Goal: Task Accomplishment & Management: Manage account settings

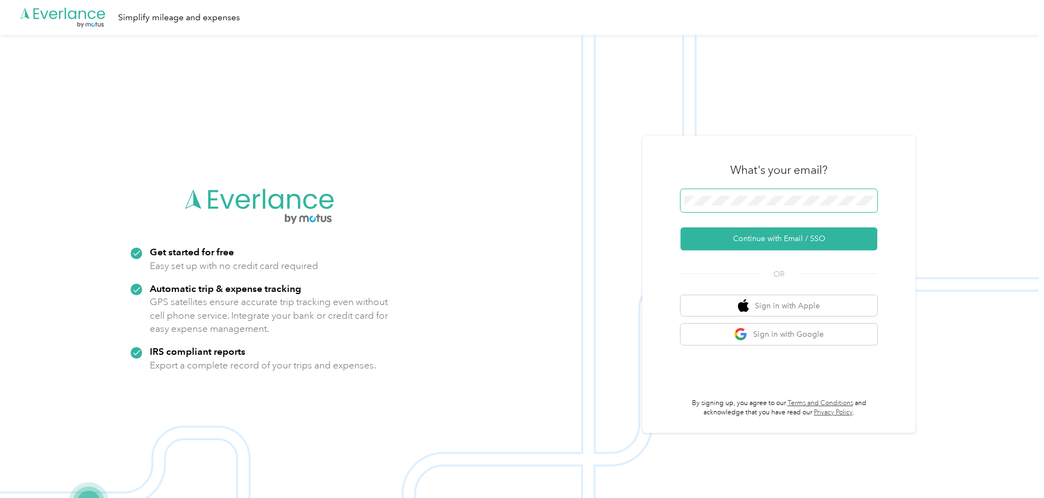
click at [753, 191] on span at bounding box center [778, 200] width 197 height 23
click at [764, 237] on button "Continue with Email / SSO" at bounding box center [778, 238] width 197 height 23
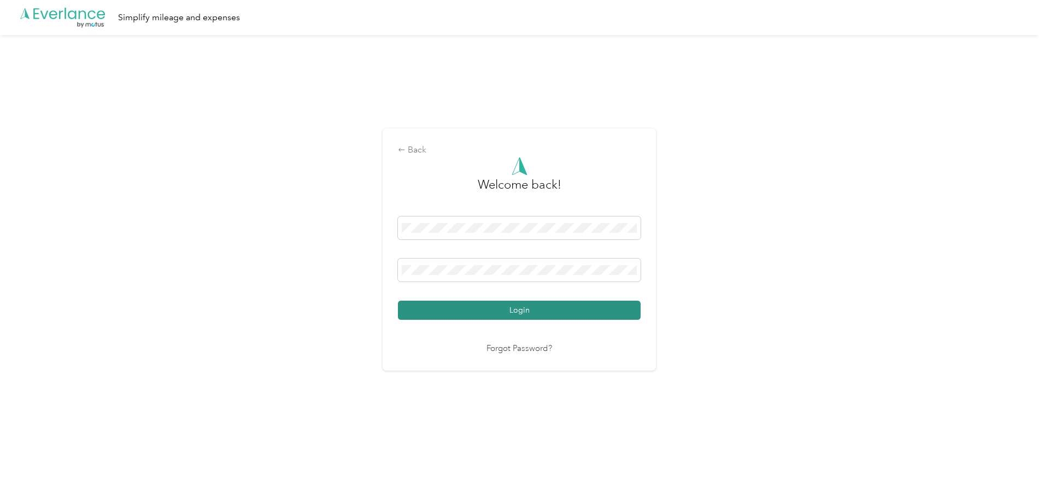
click at [589, 309] on button "Login" at bounding box center [519, 310] width 243 height 19
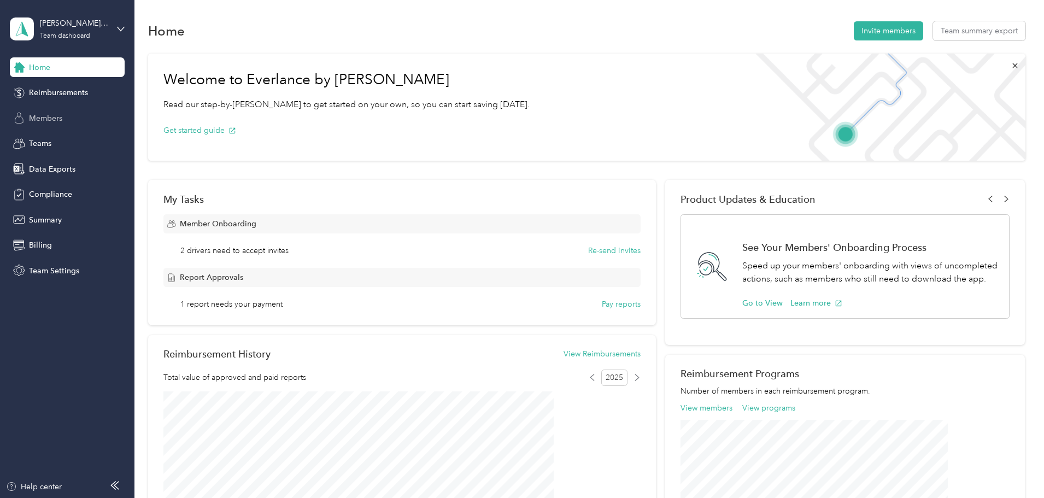
click at [48, 118] on span "Members" at bounding box center [45, 118] width 33 height 11
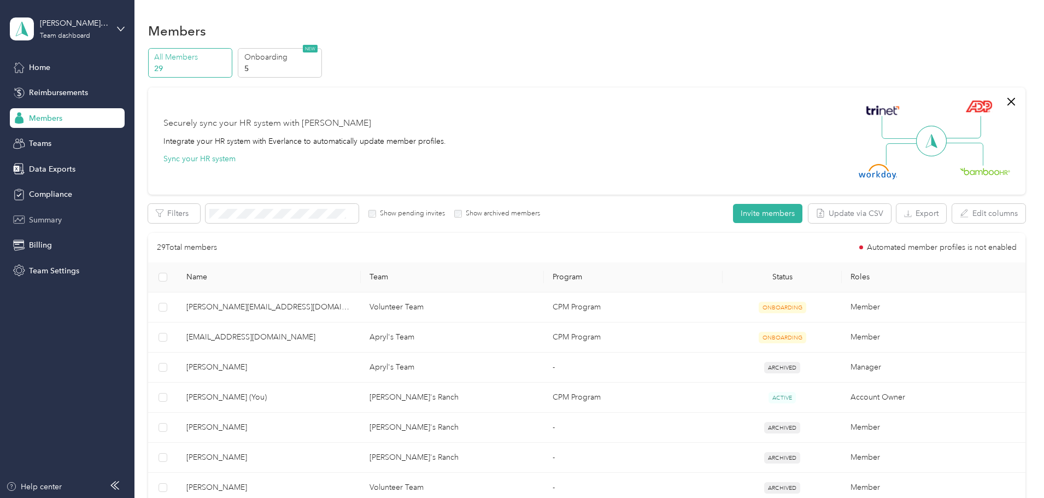
click at [41, 214] on span "Summary" at bounding box center [45, 219] width 33 height 11
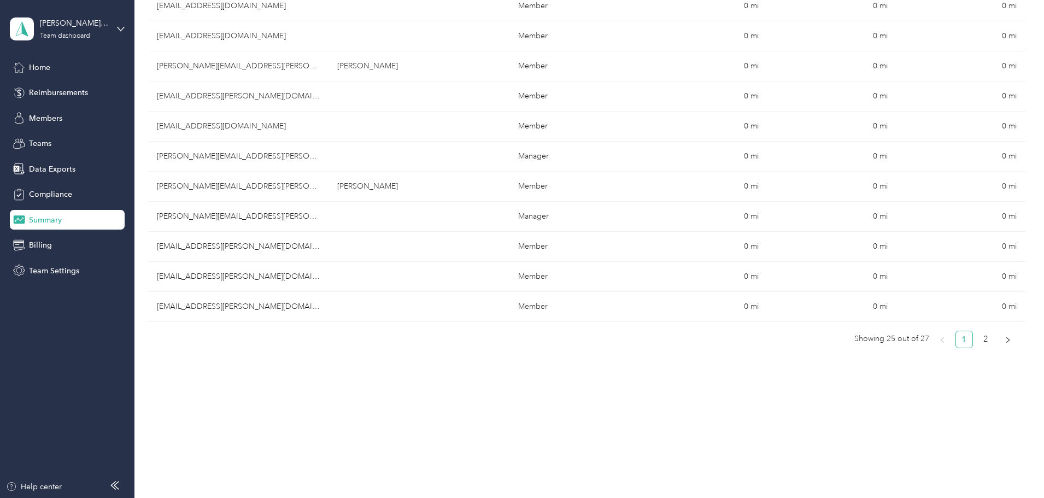
scroll to position [673, 0]
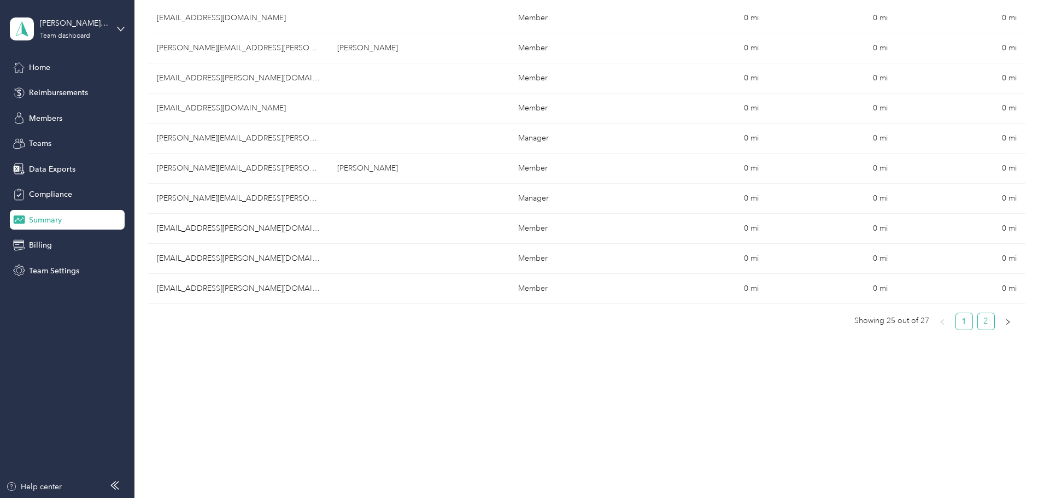
click at [978, 319] on link "2" at bounding box center [986, 321] width 16 height 16
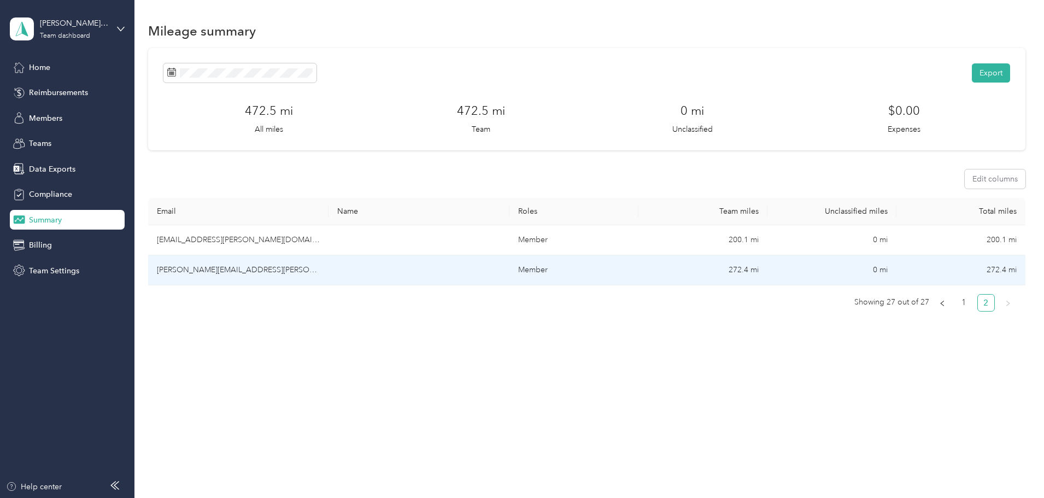
click at [286, 266] on td "[PERSON_NAME][EMAIL_ADDRESS][PERSON_NAME][DOMAIN_NAME]" at bounding box center [238, 270] width 180 height 30
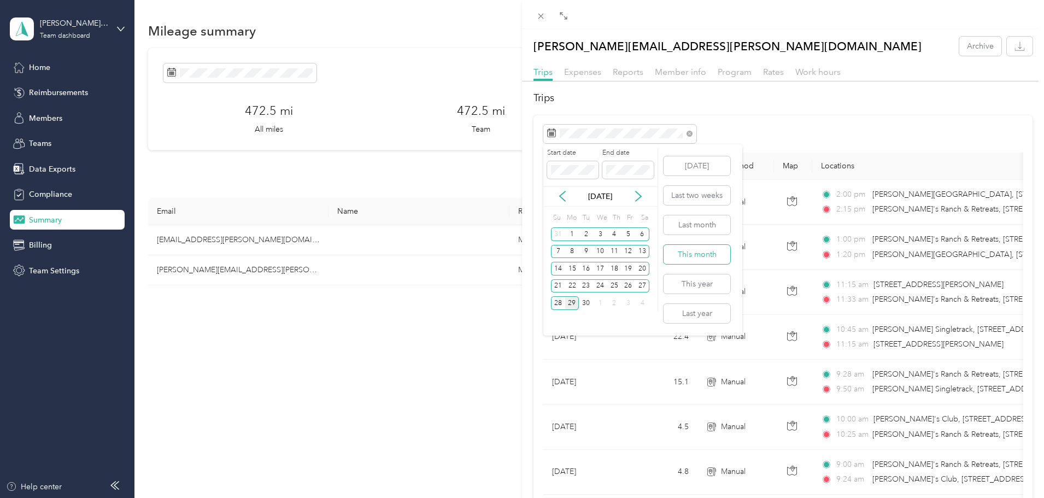
click at [702, 254] on button "This month" at bounding box center [696, 254] width 67 height 19
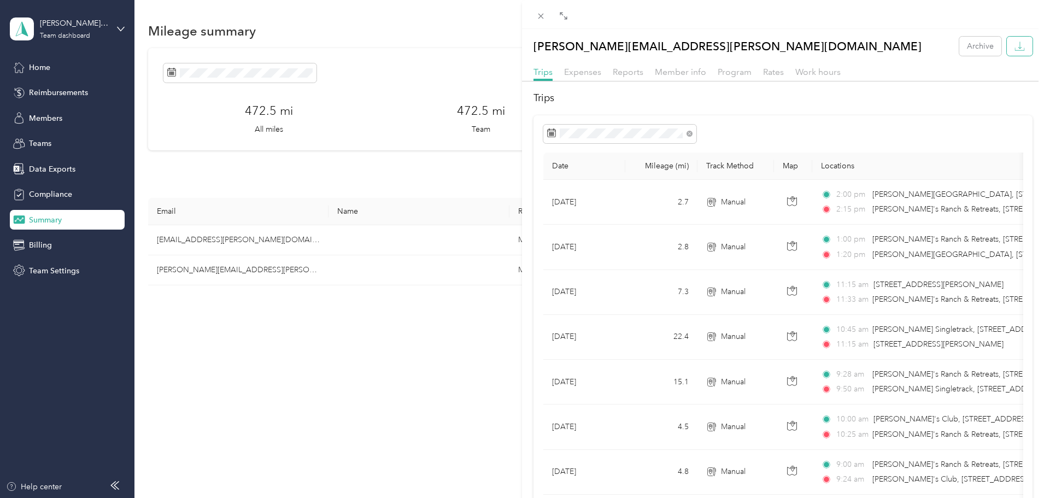
click at [1014, 45] on icon "button" at bounding box center [1019, 46] width 10 height 10
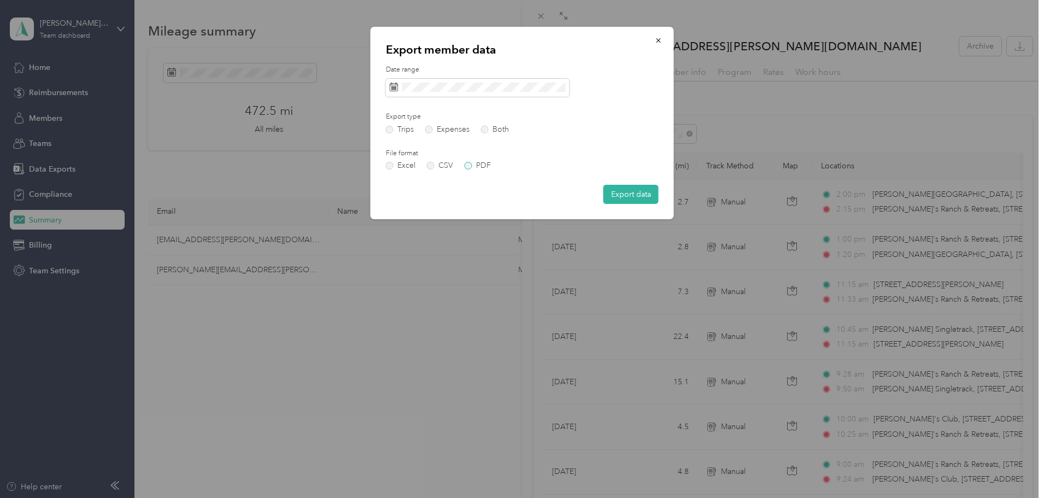
drag, startPoint x: 469, startPoint y: 167, endPoint x: 476, endPoint y: 169, distance: 6.8
click at [472, 167] on label "PDF" at bounding box center [478, 166] width 26 height 8
click at [628, 193] on button "Export data" at bounding box center [630, 194] width 55 height 19
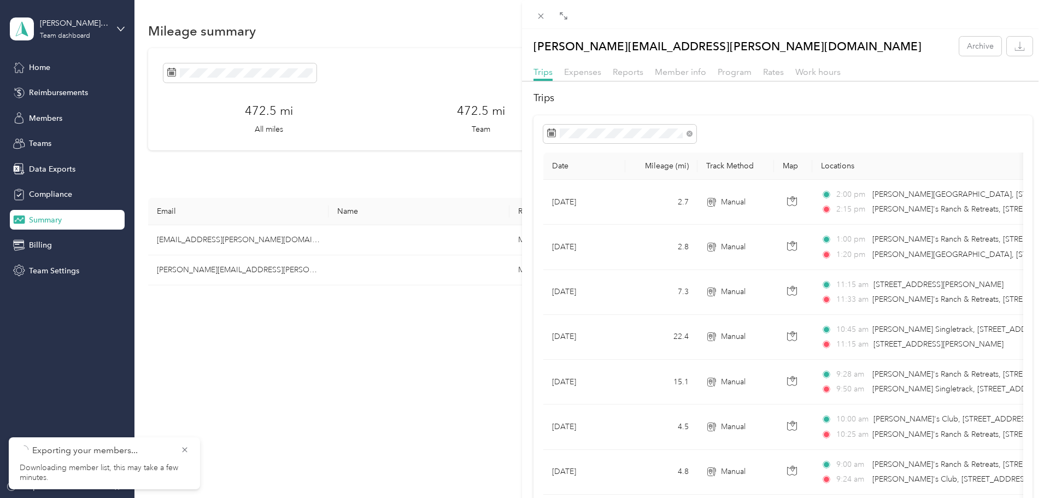
click at [44, 123] on div "[PERSON_NAME][EMAIL_ADDRESS][PERSON_NAME][DOMAIN_NAME] Archive Trips Expenses R…" at bounding box center [522, 249] width 1044 height 498
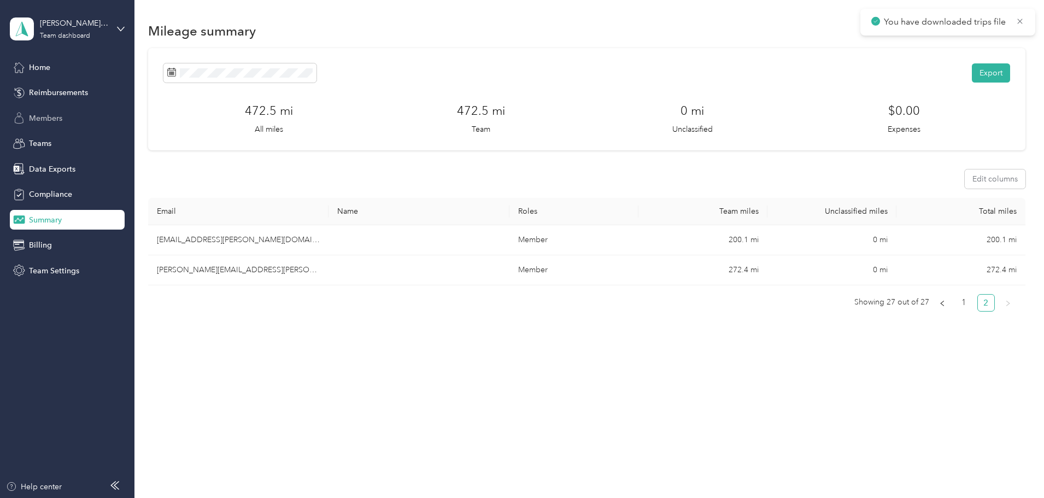
click at [45, 116] on span "Members" at bounding box center [45, 118] width 33 height 11
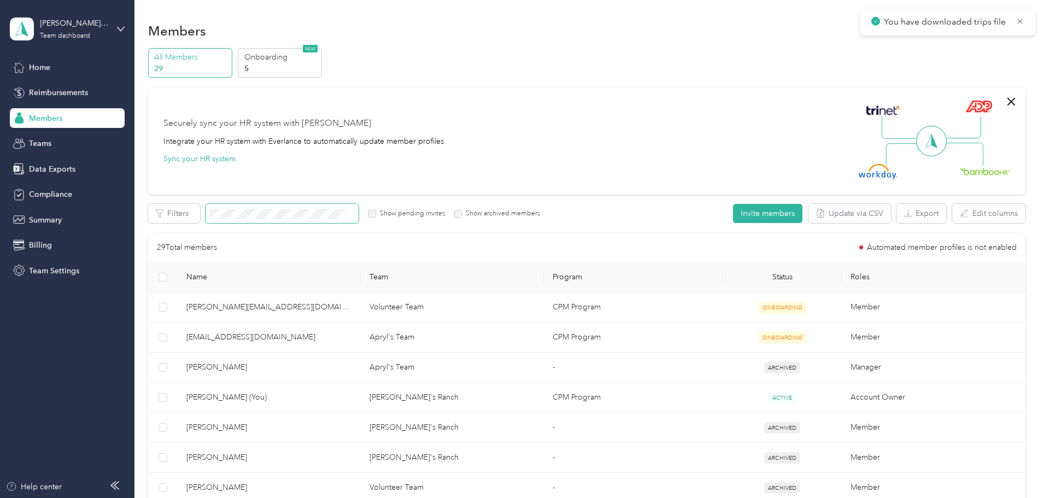
click at [299, 219] on span at bounding box center [281, 213] width 153 height 19
